Goal: Task Accomplishment & Management: Use online tool/utility

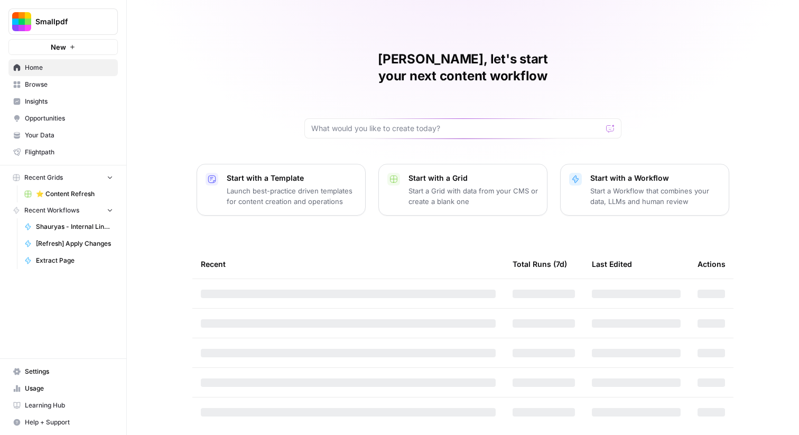
click at [80, 27] on button "Smallpdf" at bounding box center [62, 21] width 109 height 26
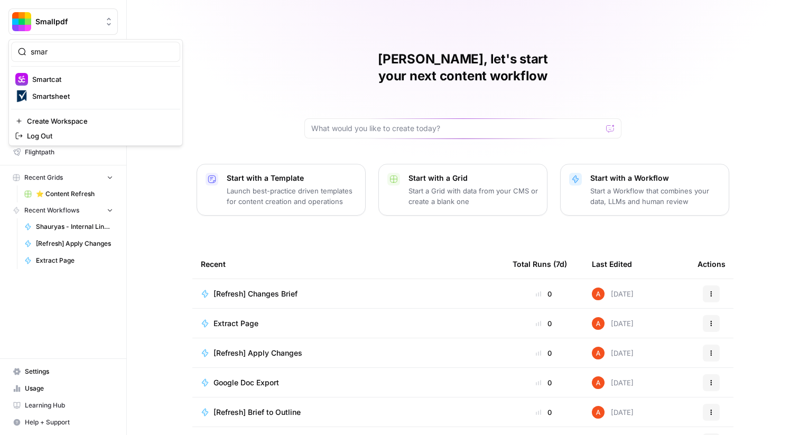
type input "smar"
click at [69, 95] on span "Smartsheet" at bounding box center [101, 96] width 139 height 11
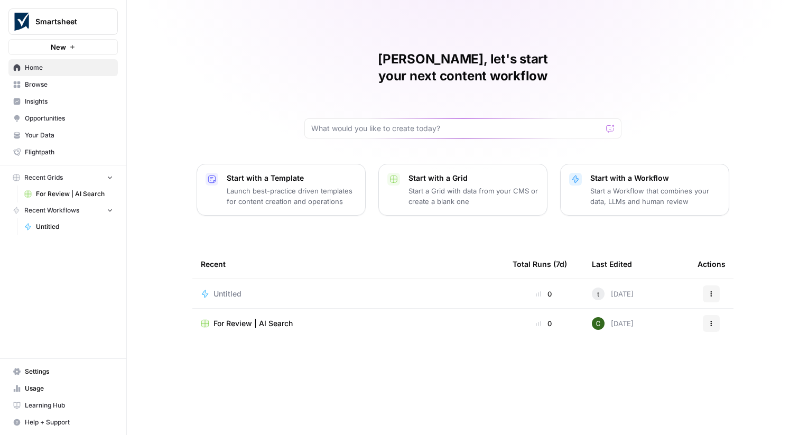
click at [58, 85] on span "Browse" at bounding box center [69, 85] width 88 height 10
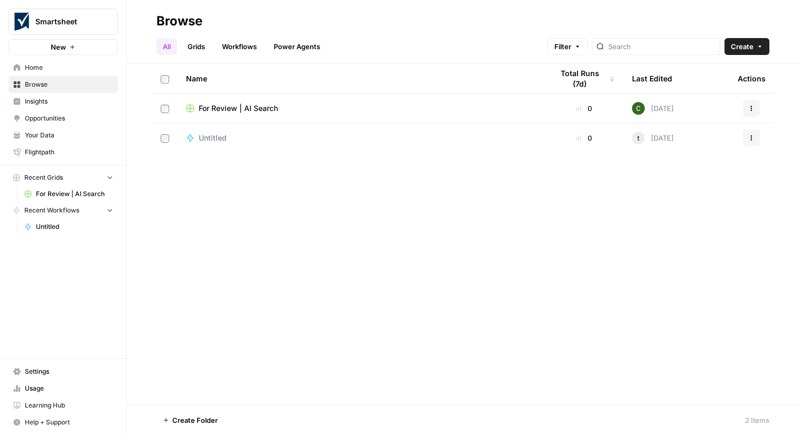
click at [255, 52] on link "Workflows" at bounding box center [239, 46] width 48 height 17
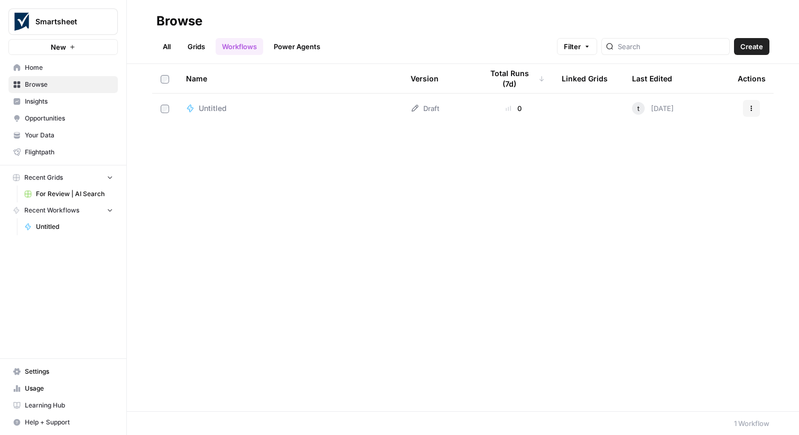
click at [750, 42] on span "Create" at bounding box center [751, 46] width 23 height 11
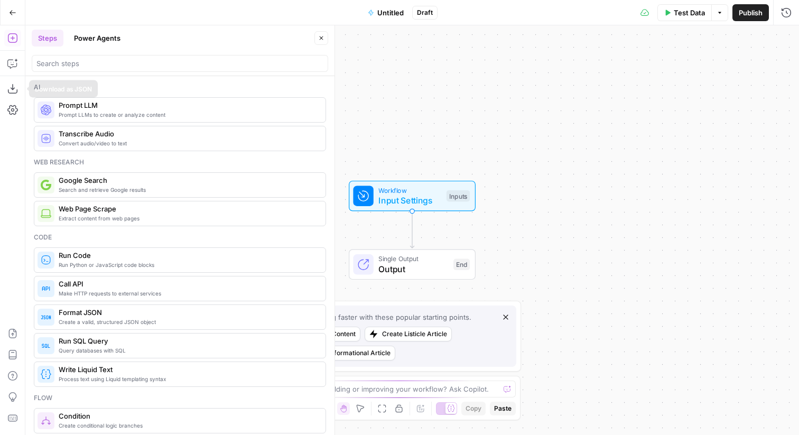
drag, startPoint x: 16, startPoint y: 88, endPoint x: 15, endPoint y: 219, distance: 131.5
click at [16, 336] on icon "button" at bounding box center [12, 333] width 11 height 11
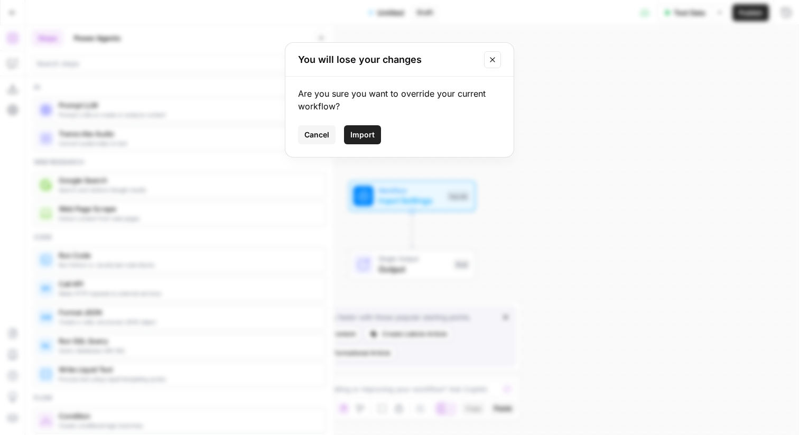
click at [367, 141] on button "Import" at bounding box center [362, 134] width 37 height 19
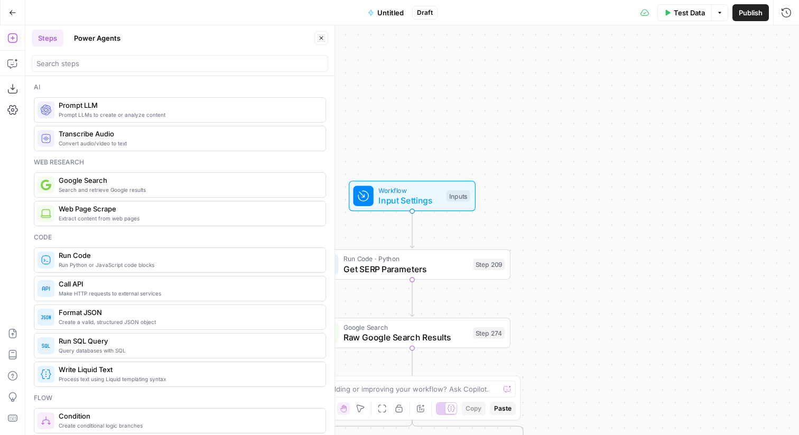
click at [393, 15] on span "Untitled" at bounding box center [390, 12] width 26 height 11
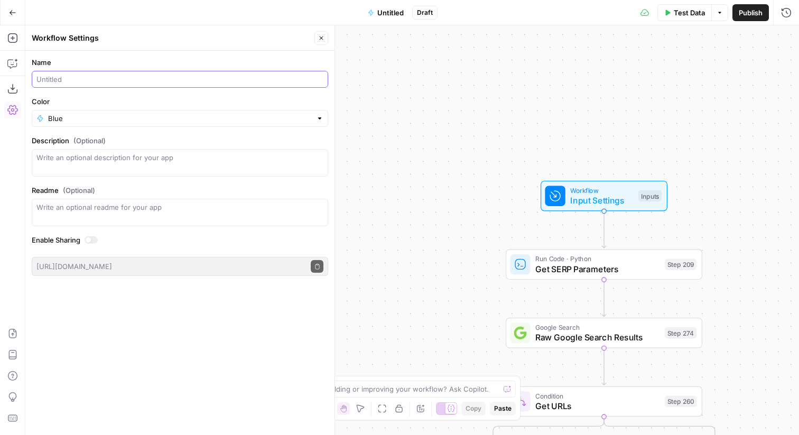
click at [115, 78] on input "Name" at bounding box center [179, 79] width 287 height 11
type input "1. Keyword to Brief"
click at [326, 37] on button "Close" at bounding box center [321, 38] width 14 height 14
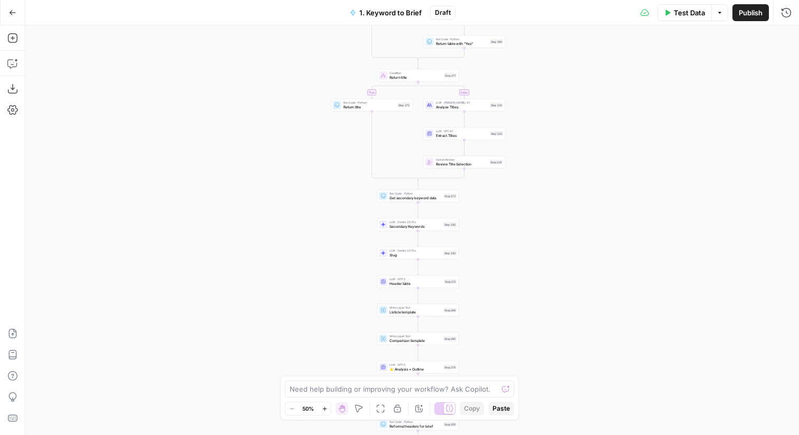
click at [759, 8] on span "Publish" at bounding box center [750, 12] width 24 height 11
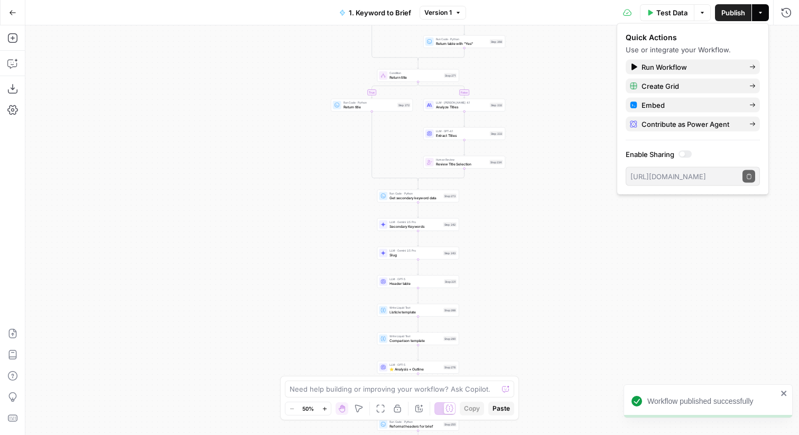
click at [17, 11] on button "Go Back" at bounding box center [12, 12] width 19 height 19
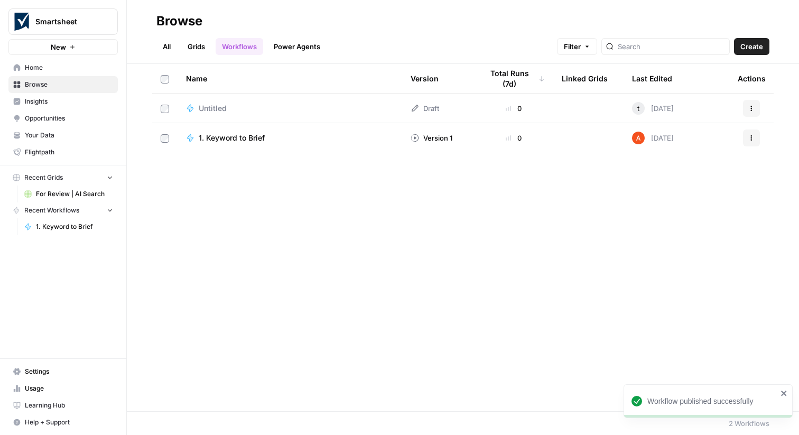
click at [744, 42] on span "Create" at bounding box center [751, 46] width 23 height 11
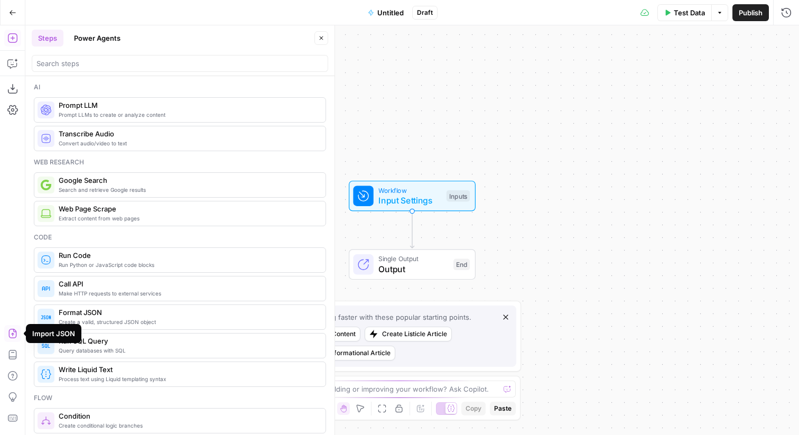
click at [13, 330] on icon "button" at bounding box center [12, 334] width 8 height 10
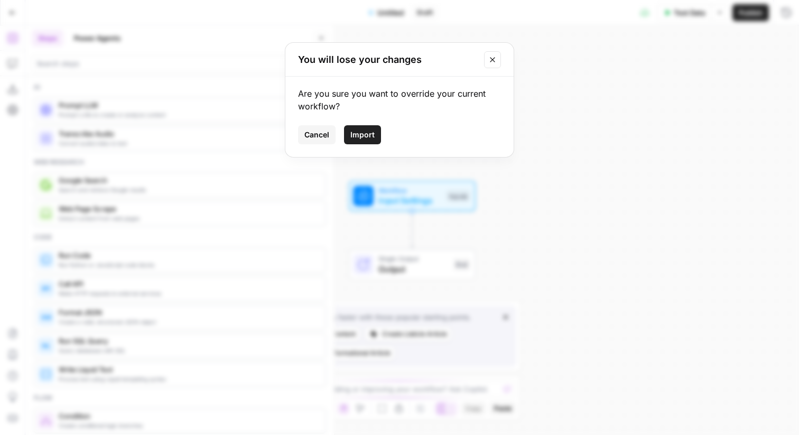
click at [362, 132] on span "Import" at bounding box center [362, 134] width 24 height 11
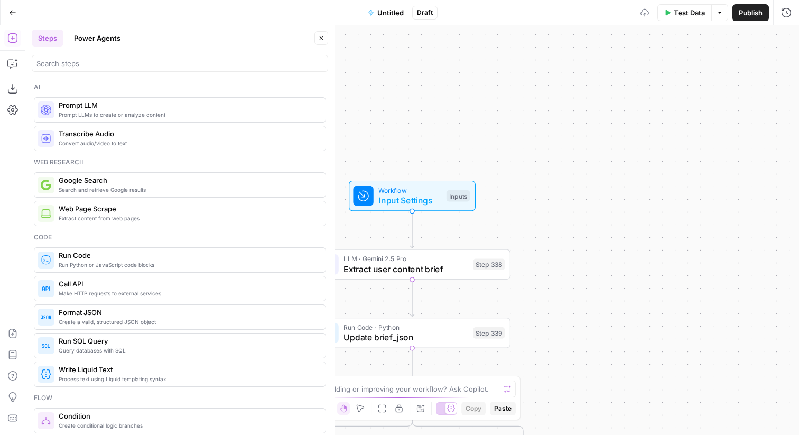
click at [395, 17] on button "Untitled" at bounding box center [385, 12] width 49 height 17
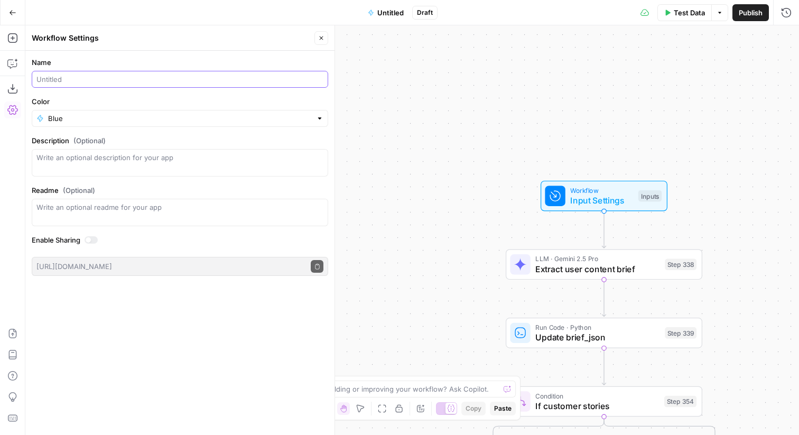
click at [123, 83] on input "Name" at bounding box center [179, 79] width 287 height 11
type input "2. Brief to Outline"
click at [574, 82] on div "true true true false true false false false Workflow Input Settings Inputs LLM …" at bounding box center [411, 229] width 773 height 409
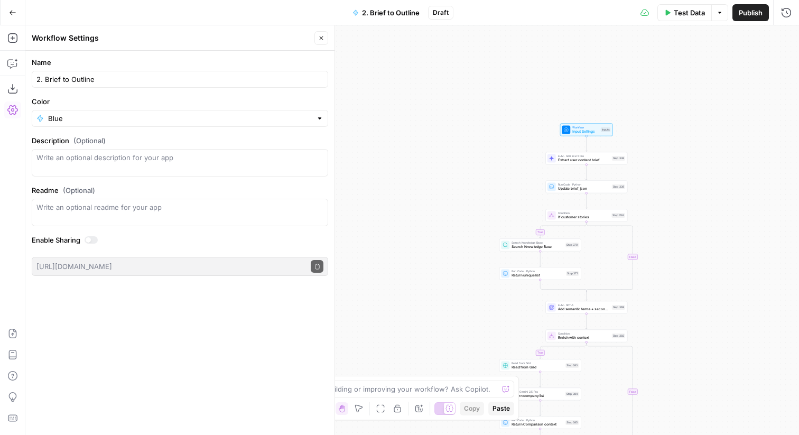
click at [738, 15] on span "Publish" at bounding box center [750, 12] width 24 height 11
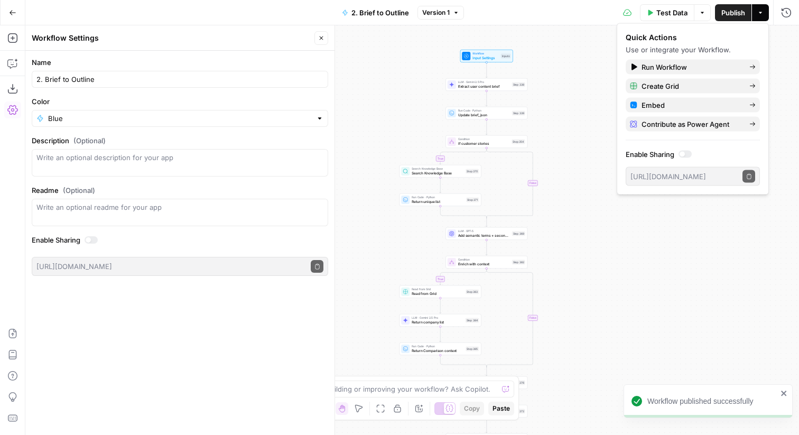
click at [9, 14] on icon "button" at bounding box center [12, 12] width 7 height 7
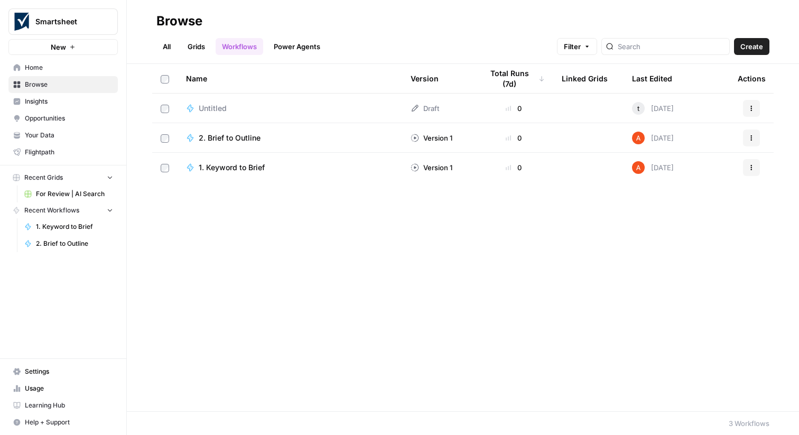
click at [758, 45] on span "Create" at bounding box center [751, 46] width 23 height 11
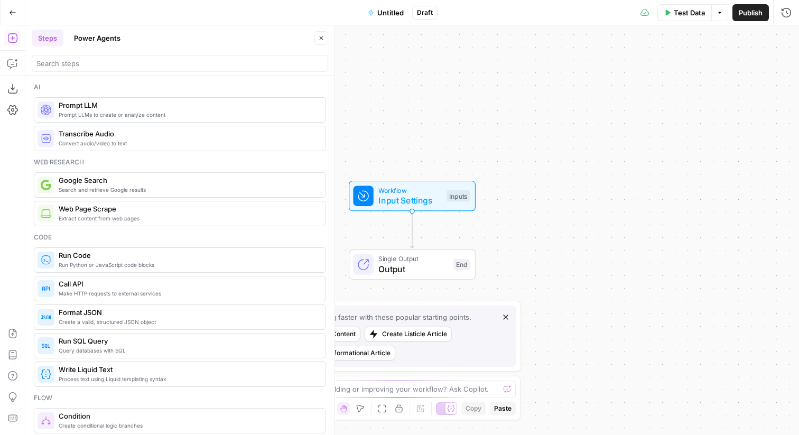
click at [24, 342] on div "Add Steps Copilot Download as JSON Settings Import JSON AirOps Academy Help Giv…" at bounding box center [12, 229] width 25 height 409
click at [18, 334] on button "Import JSON" at bounding box center [12, 333] width 17 height 17
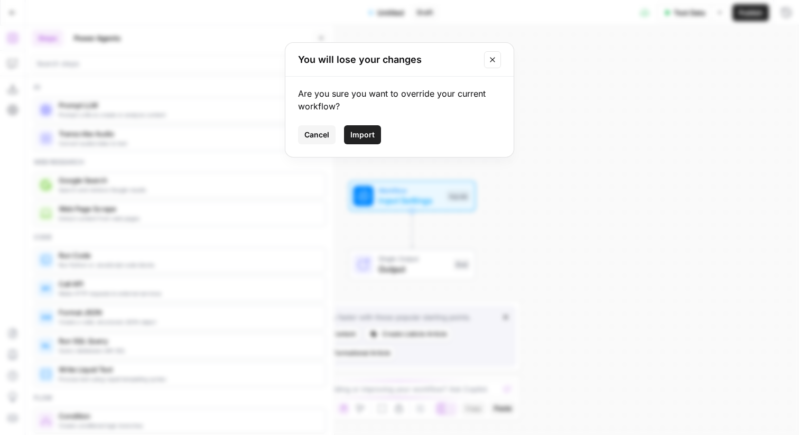
click at [365, 128] on button "Import" at bounding box center [362, 134] width 37 height 19
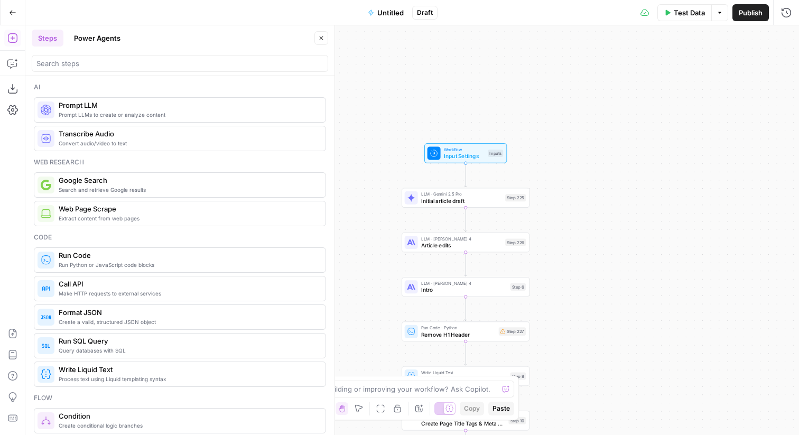
click at [384, 18] on button "Untitled" at bounding box center [385, 12] width 49 height 17
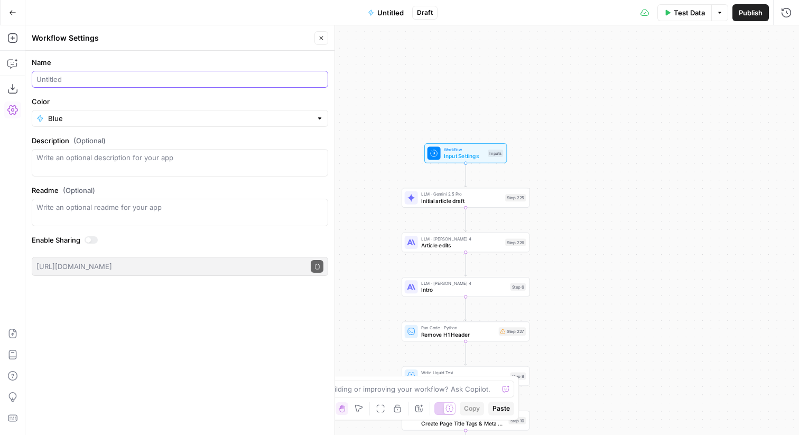
click at [147, 78] on input "Name" at bounding box center [179, 79] width 287 height 11
type input "2"
type input "3. Outline to Article"
click at [327, 40] on header "Workflow Settings Close" at bounding box center [179, 37] width 309 height 25
click at [323, 34] on button "Close" at bounding box center [321, 38] width 14 height 14
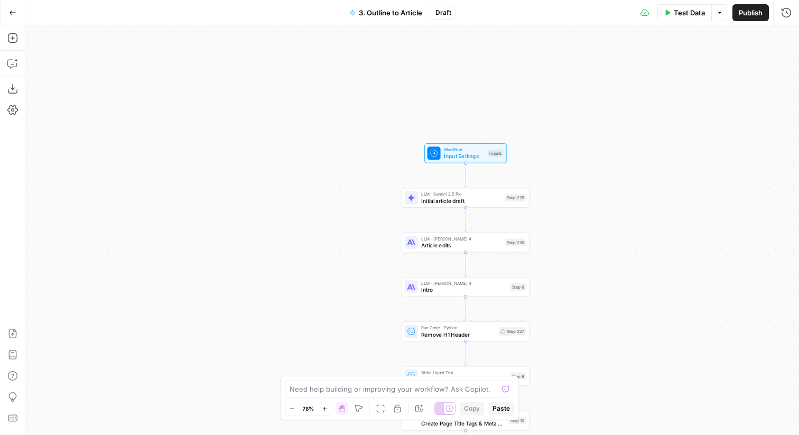
click at [739, 18] on button "Publish" at bounding box center [750, 12] width 36 height 17
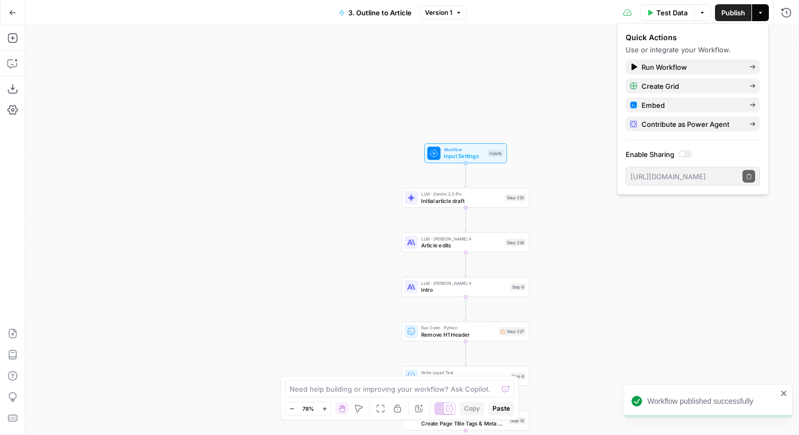
click at [12, 15] on icon "button" at bounding box center [12, 12] width 7 height 7
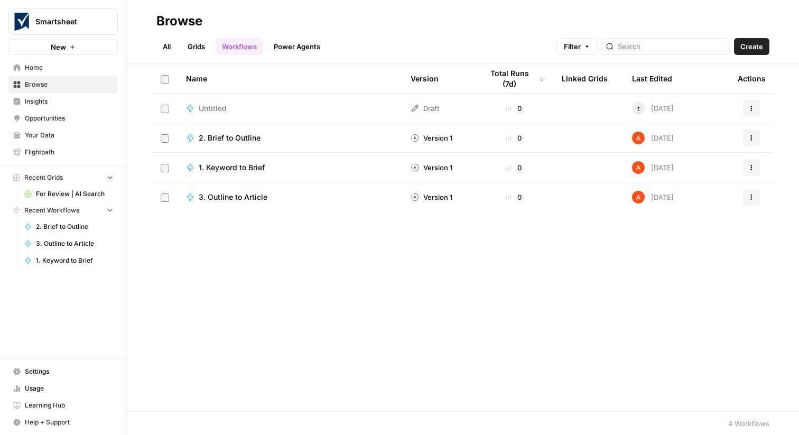
click at [749, 47] on span "Create" at bounding box center [751, 46] width 23 height 11
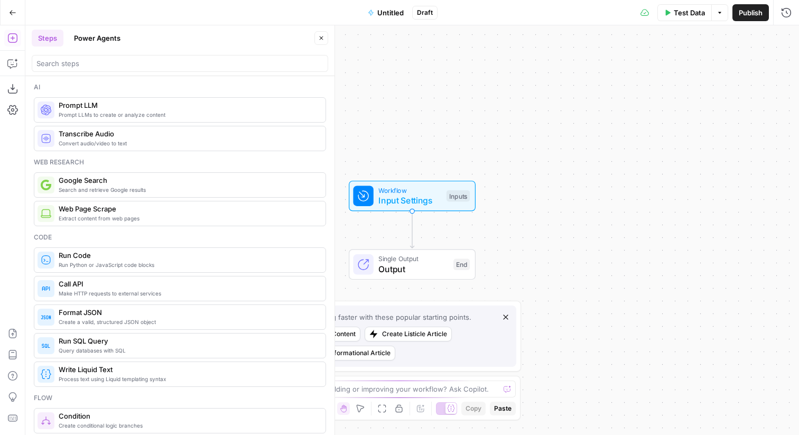
click at [18, 12] on button "Go Back" at bounding box center [12, 12] width 19 height 19
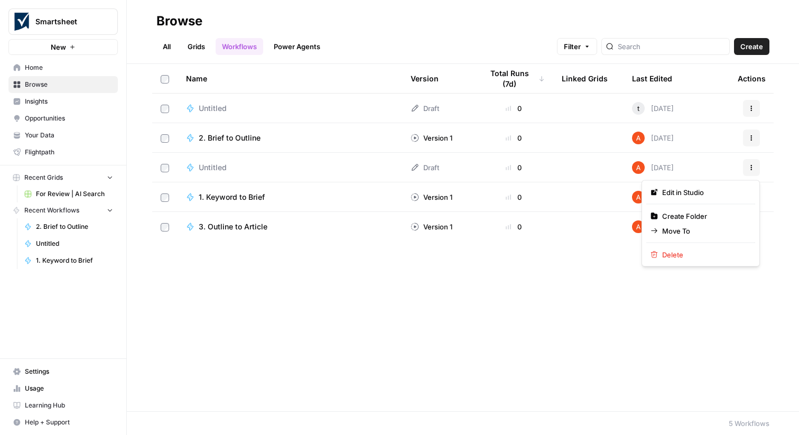
click at [750, 174] on button "Actions" at bounding box center [751, 167] width 17 height 17
click at [686, 260] on button "Delete" at bounding box center [700, 254] width 109 height 15
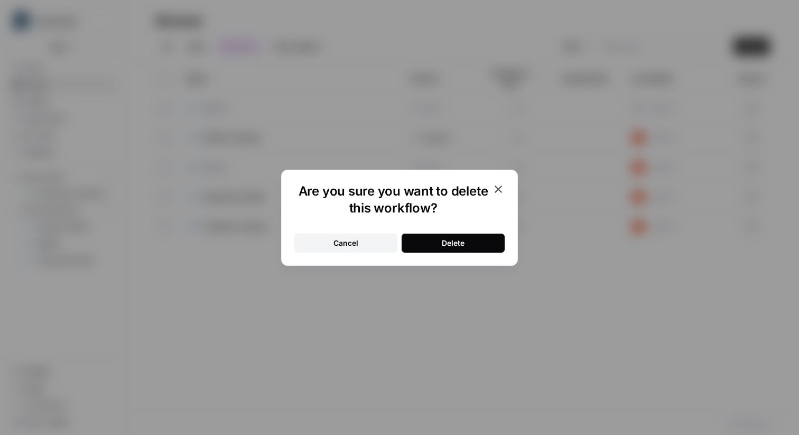
click at [415, 245] on button "Delete" at bounding box center [452, 242] width 103 height 19
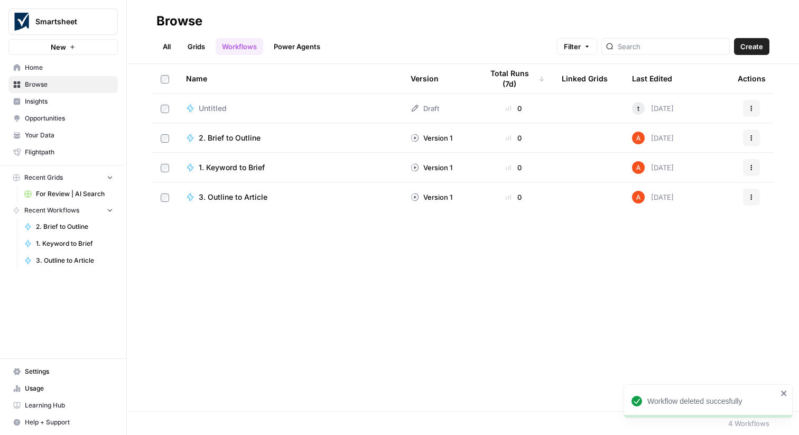
click at [205, 43] on link "Grids" at bounding box center [196, 46] width 30 height 17
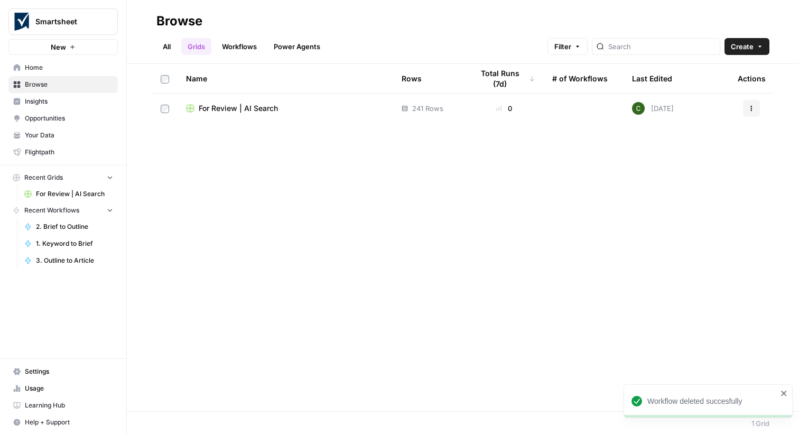
click at [731, 46] on span "Create" at bounding box center [741, 46] width 23 height 11
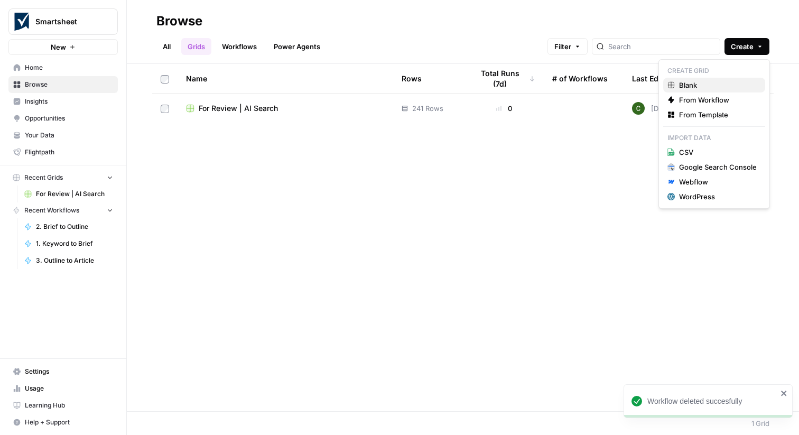
click at [701, 89] on span "Blank" at bounding box center [718, 85] width 78 height 11
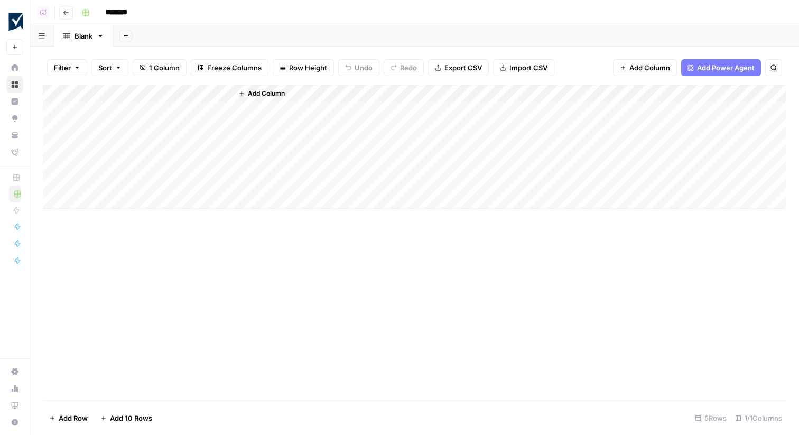
click at [137, 100] on div "Add Column" at bounding box center [414, 147] width 743 height 125
click at [125, 119] on input "Title" at bounding box center [142, 119] width 107 height 11
type input "Keyword"
click at [267, 97] on span "Add Column" at bounding box center [266, 94] width 37 height 10
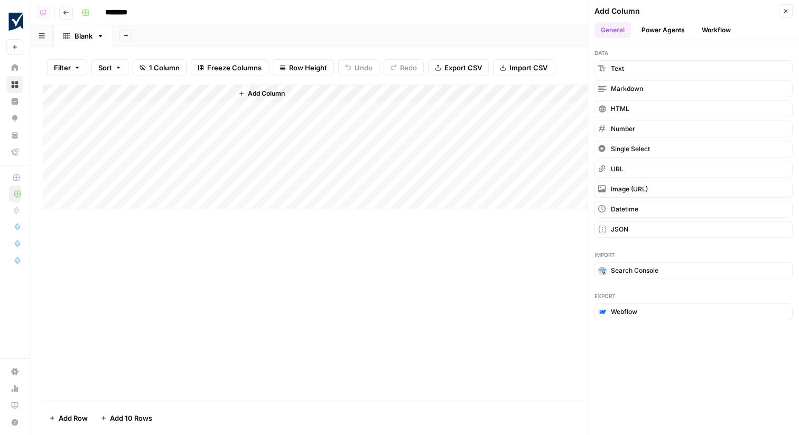
click at [703, 29] on button "Workflow" at bounding box center [716, 30] width 42 height 16
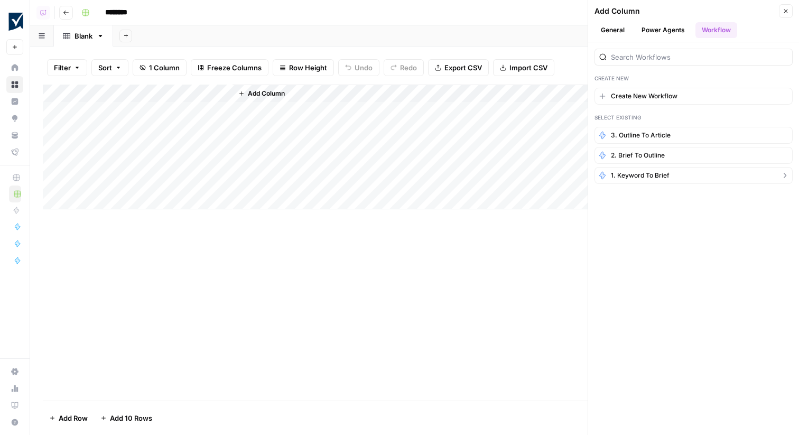
click at [635, 174] on span "1. Keyword to Brief" at bounding box center [640, 176] width 59 height 10
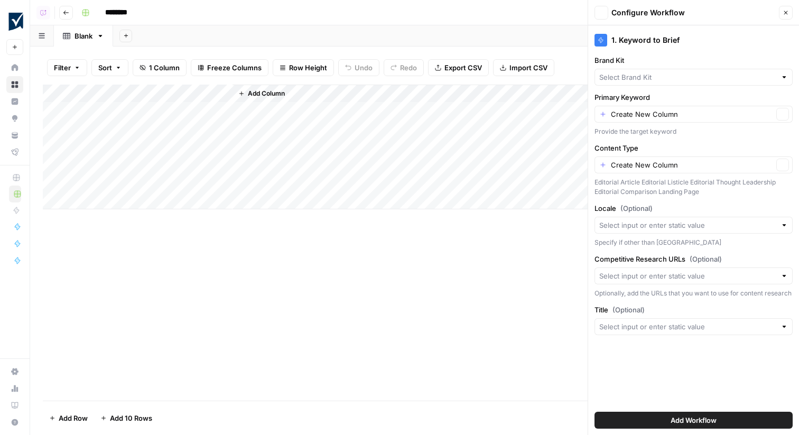
type input "Smartsheet"
click at [641, 114] on input "Primary Keyword" at bounding box center [692, 114] width 162 height 11
click at [642, 174] on span "Keyword" at bounding box center [684, 173] width 163 height 11
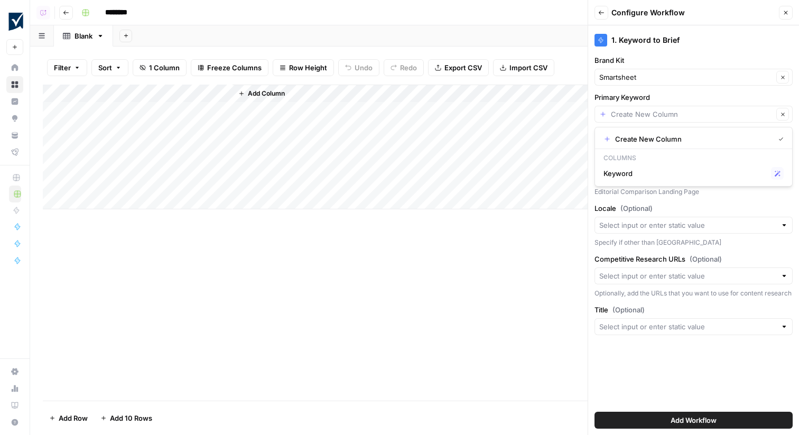
type input "Keyword"
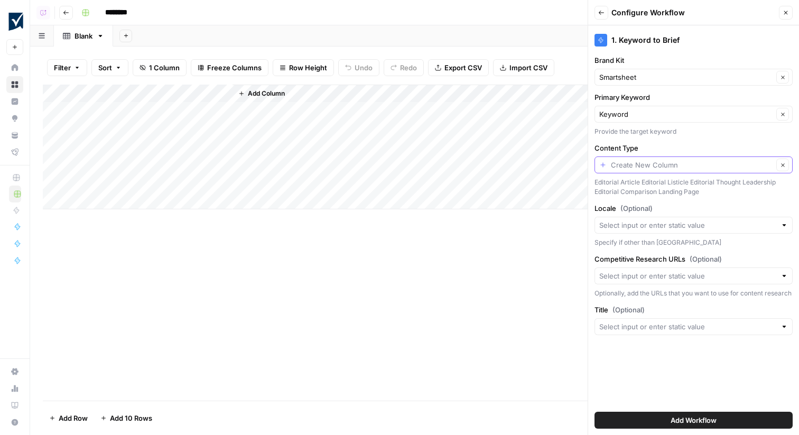
click at [636, 163] on input "Content Type" at bounding box center [692, 165] width 162 height 11
click at [634, 146] on label "Content Type" at bounding box center [693, 148] width 198 height 11
click at [634, 160] on input "Content Type" at bounding box center [692, 165] width 162 height 11
click at [638, 164] on input "Content Type" at bounding box center [692, 165] width 162 height 11
type input "Create New Column"
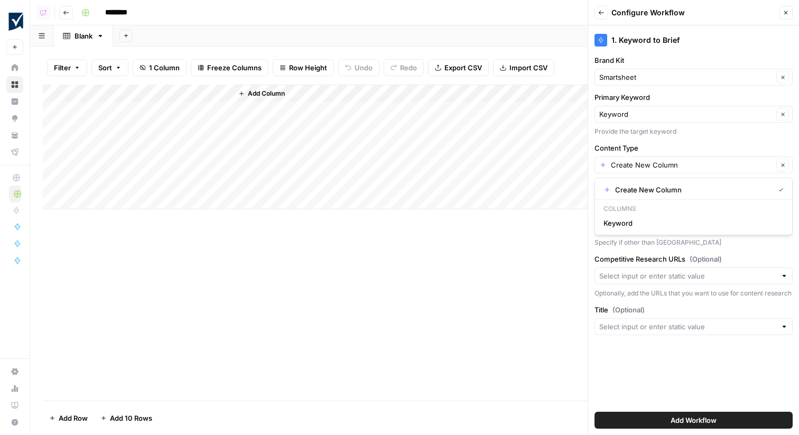
click at [652, 134] on div "Provide the target keyword" at bounding box center [693, 132] width 198 height 10
click at [677, 160] on input "Content Type" at bounding box center [692, 165] width 162 height 11
type input "Editorial Article"
click at [692, 413] on button "Add Workflow" at bounding box center [693, 419] width 198 height 17
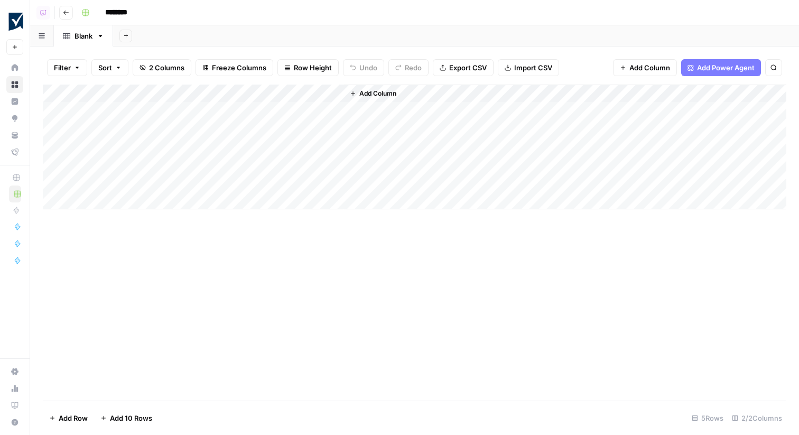
click at [286, 100] on div "Add Column" at bounding box center [414, 147] width 743 height 125
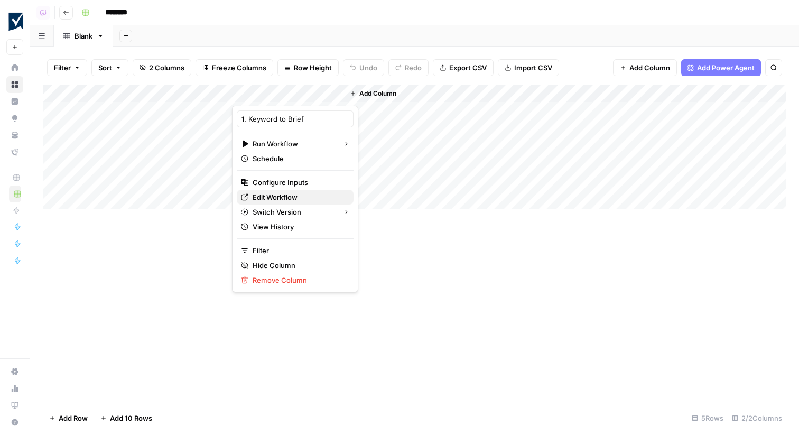
click at [287, 196] on span "Edit Workflow" at bounding box center [298, 197] width 92 height 11
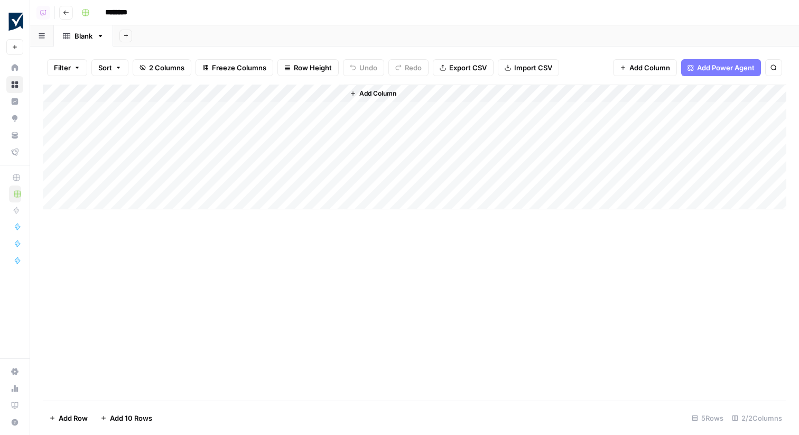
click at [277, 92] on div "Add Column" at bounding box center [414, 147] width 743 height 125
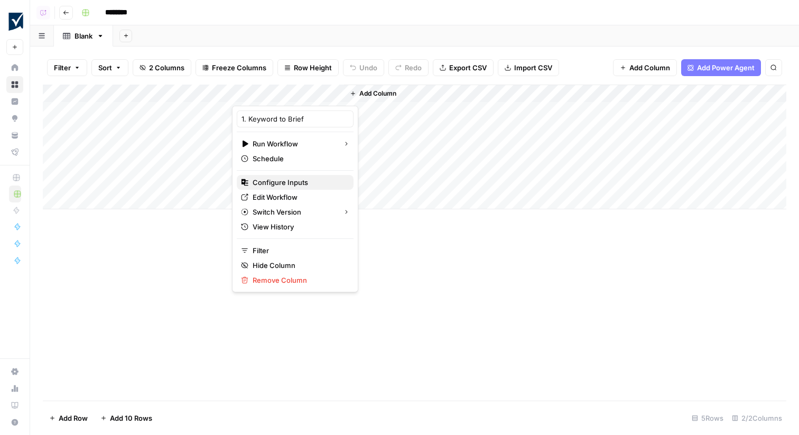
click at [295, 180] on span "Configure Inputs" at bounding box center [298, 182] width 92 height 11
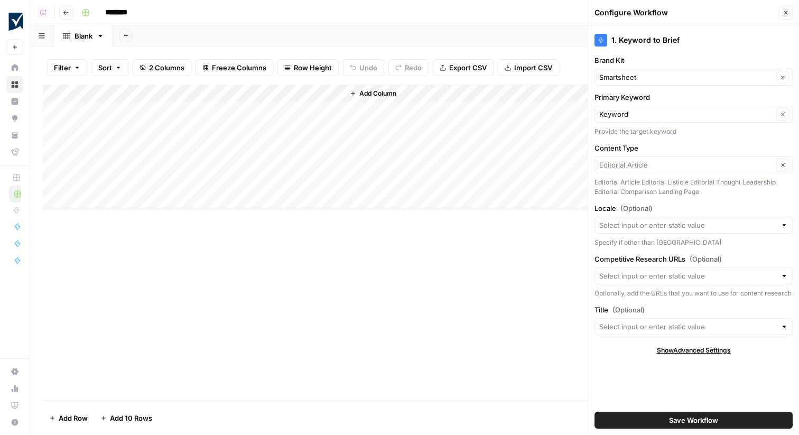
type input "Editorial Article"
click at [708, 420] on span "Save Workflow" at bounding box center [693, 420] width 49 height 11
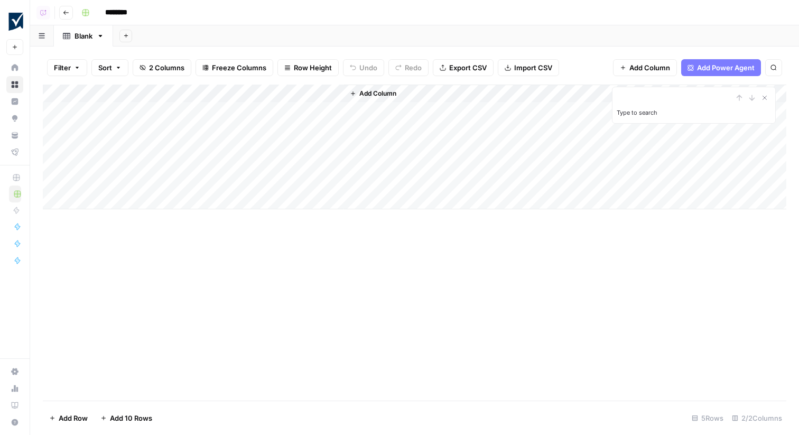
click at [176, 113] on div "Add Column" at bounding box center [414, 147] width 743 height 125
click at [133, 12] on input "********" at bounding box center [129, 12] width 59 height 17
type input "*********"
click at [268, 96] on div "Add Column" at bounding box center [414, 147] width 743 height 125
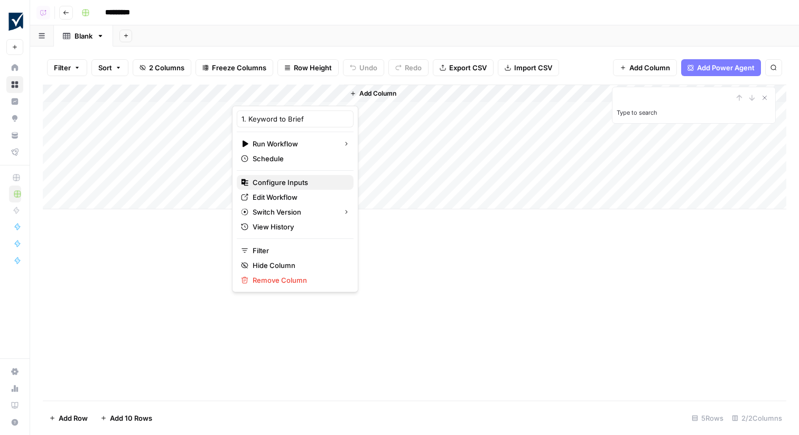
click at [278, 183] on span "Configure Inputs" at bounding box center [298, 182] width 92 height 11
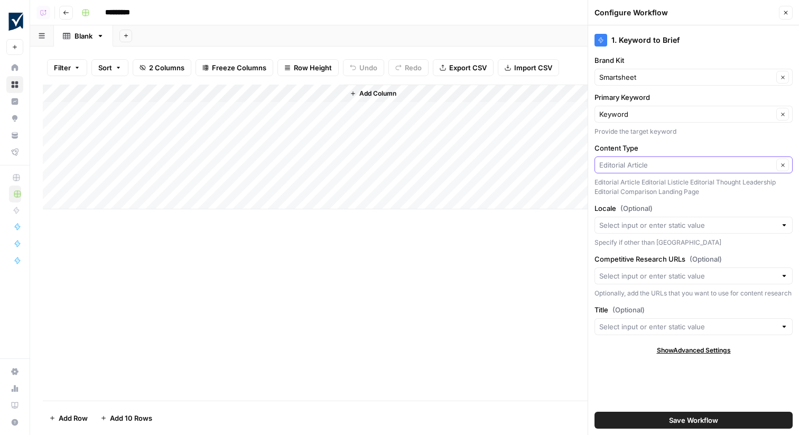
click at [681, 164] on input "Content Type" at bounding box center [686, 165] width 174 height 11
paste input "Editorial Listicle"
type input "Editorial Listicle"
click at [660, 189] on span "Press enter to create an option" at bounding box center [698, 189] width 161 height 11
click at [661, 419] on button "Save Workflow" at bounding box center [693, 419] width 198 height 17
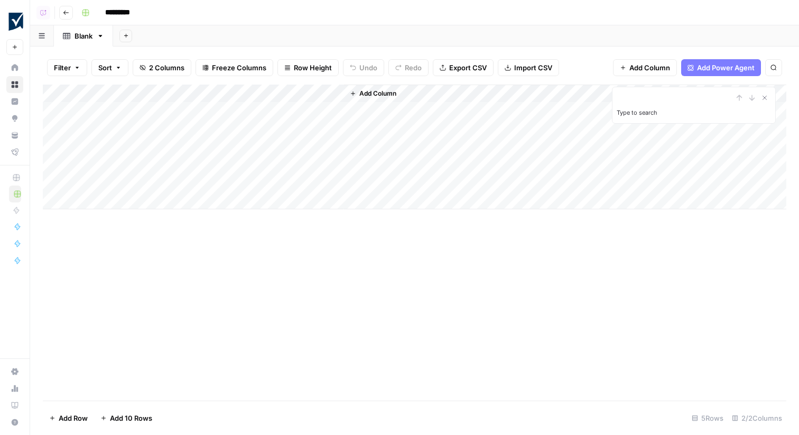
click at [199, 104] on div "Add Column" at bounding box center [414, 147] width 743 height 125
click at [288, 112] on div "Add Column" at bounding box center [414, 147] width 743 height 125
click at [140, 131] on div "Add Column" at bounding box center [414, 147] width 743 height 125
click at [196, 144] on div "Add Column" at bounding box center [414, 147] width 743 height 125
click at [301, 128] on div "Add Column" at bounding box center [414, 147] width 743 height 125
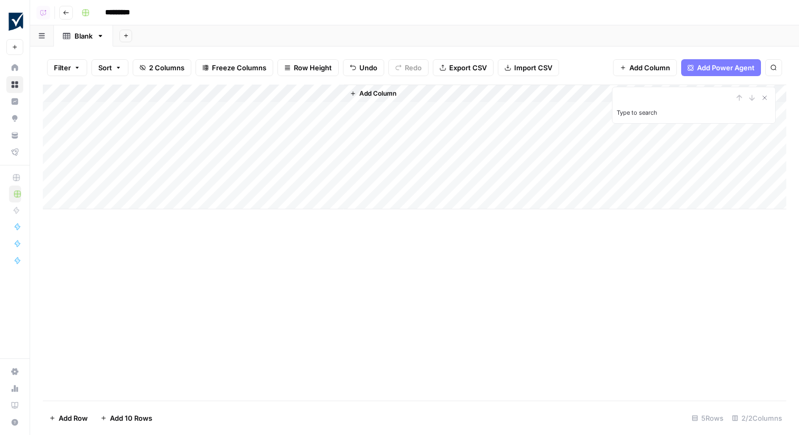
click at [296, 144] on div "Add Column" at bounding box center [414, 147] width 743 height 125
click at [766, 95] on icon "Close Search" at bounding box center [764, 97] width 8 height 8
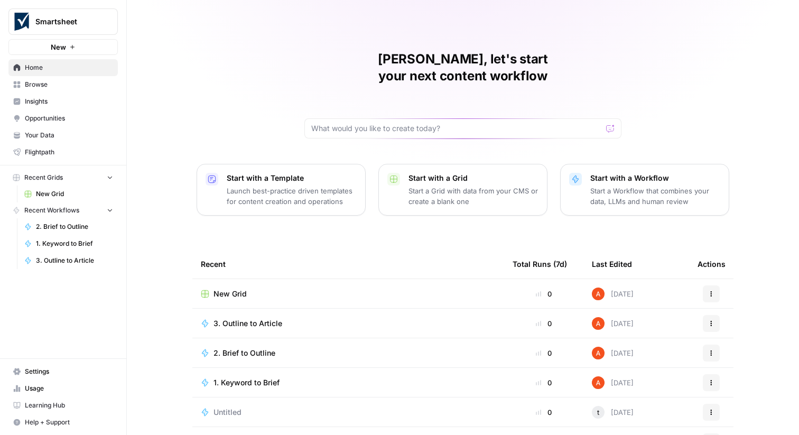
click at [46, 26] on span "Smartsheet" at bounding box center [67, 21] width 64 height 11
type input "builder"
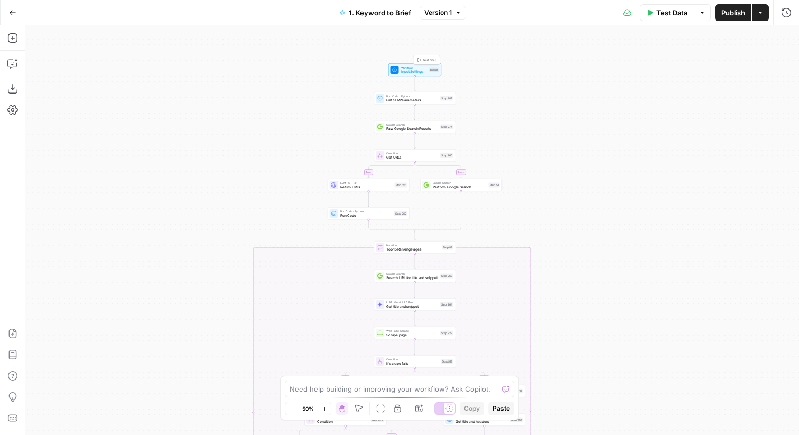
click at [433, 58] on span "Test Step" at bounding box center [430, 60] width 14 height 5
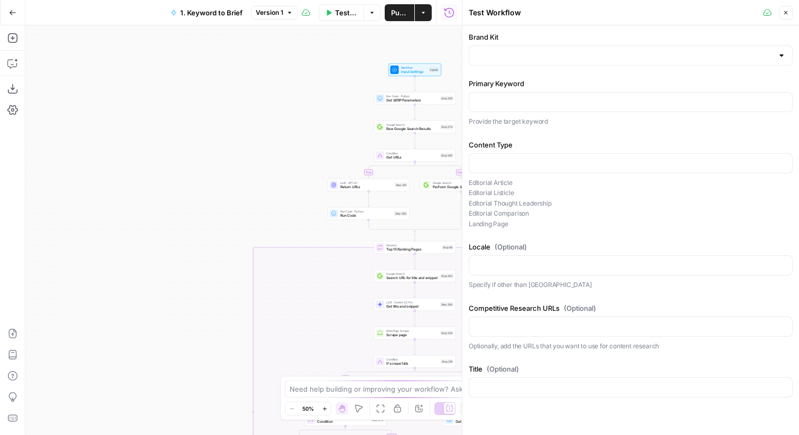
drag, startPoint x: 517, startPoint y: 182, endPoint x: 468, endPoint y: 183, distance: 48.6
click at [468, 183] on p "Editorial Article Editorial Listicle Editorial Thought Leadership Editorial Com…" at bounding box center [630, 203] width 324 height 52
copy p "Editorial Article"
drag, startPoint x: 518, startPoint y: 192, endPoint x: 470, endPoint y: 192, distance: 47.5
click at [470, 192] on p "Editorial Article Editorial Listicle Editorial Thought Leadership Editorial Com…" at bounding box center [630, 203] width 324 height 52
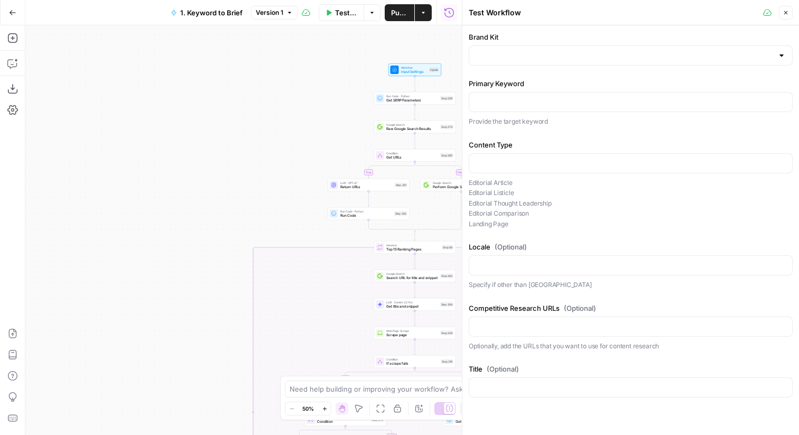
copy p "Editorial Listicle"
click at [789, 13] on button "Close" at bounding box center [786, 13] width 14 height 14
